Goal: Navigation & Orientation: Go to known website

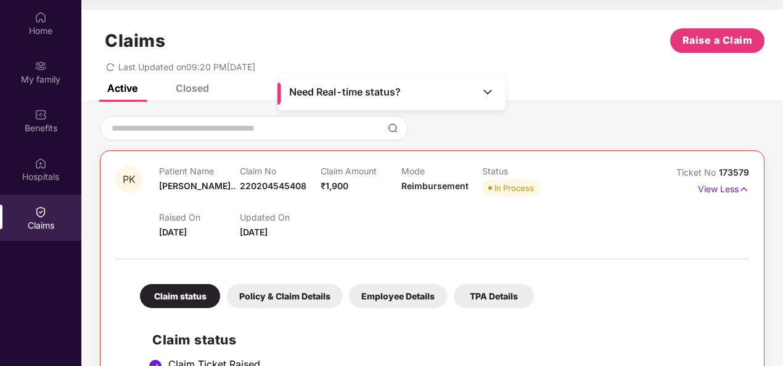
scroll to position [69, 0]
click at [49, 22] on div "Home" at bounding box center [40, 23] width 81 height 46
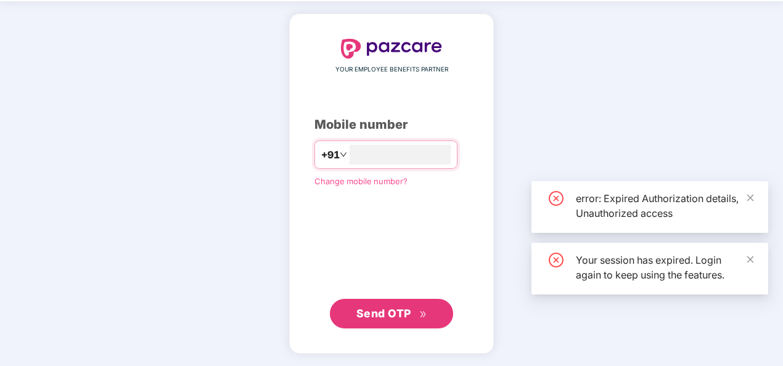
scroll to position [41, 0]
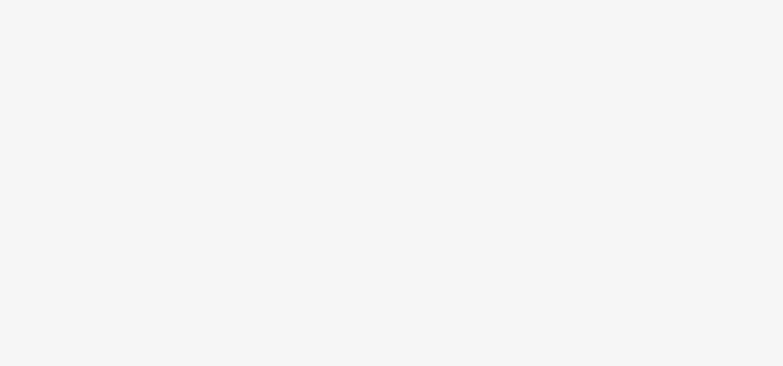
scroll to position [41, 0]
